Goal: Communication & Community: Connect with others

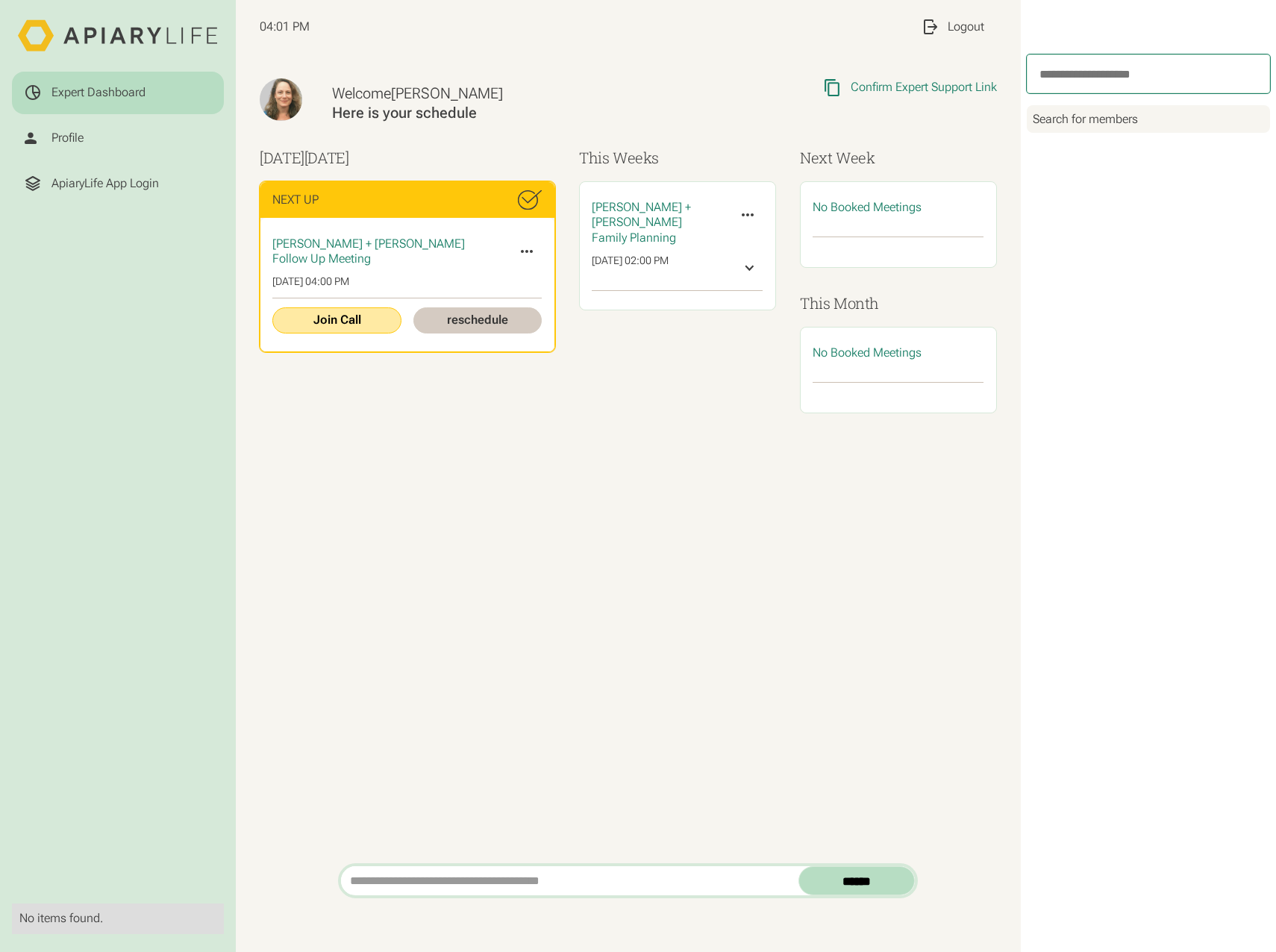
click at [328, 323] on link "Join Call" at bounding box center [337, 320] width 129 height 25
